Goal: Information Seeking & Learning: Find specific page/section

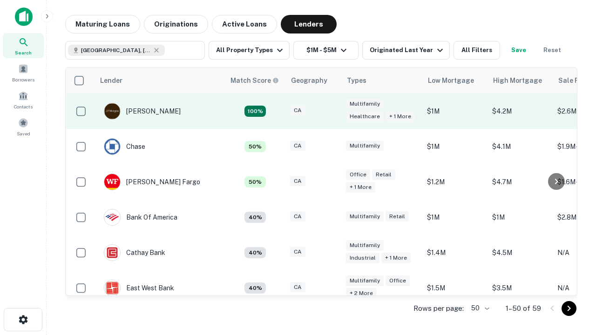
click at [330, 111] on div "CA" at bounding box center [313, 111] width 47 height 13
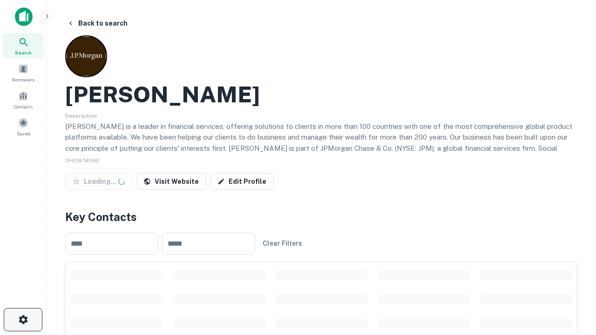
click at [23, 320] on icon "button" at bounding box center [23, 319] width 11 height 11
